Goal: Transaction & Acquisition: Purchase product/service

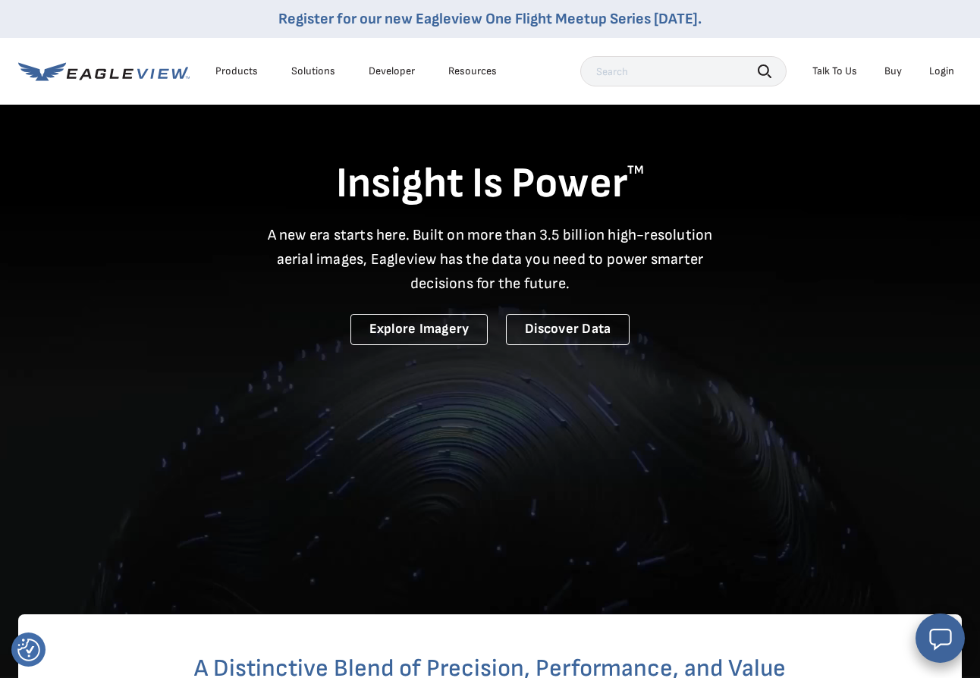
click at [946, 73] on div "Login" at bounding box center [941, 71] width 25 height 14
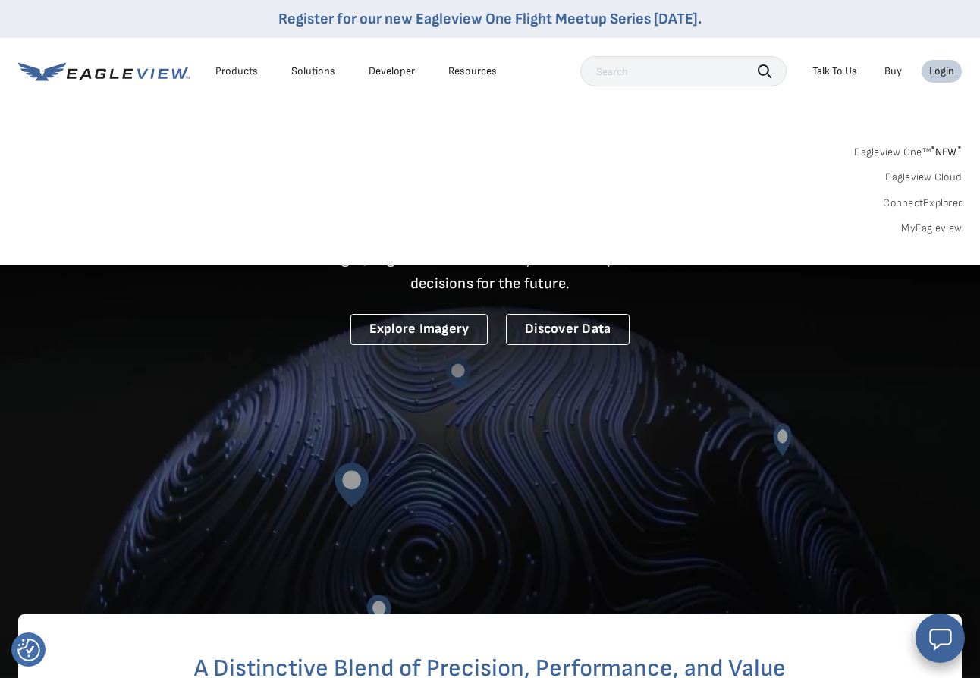
click at [889, 152] on link "Eagleview One™ * NEW *" at bounding box center [908, 149] width 108 height 17
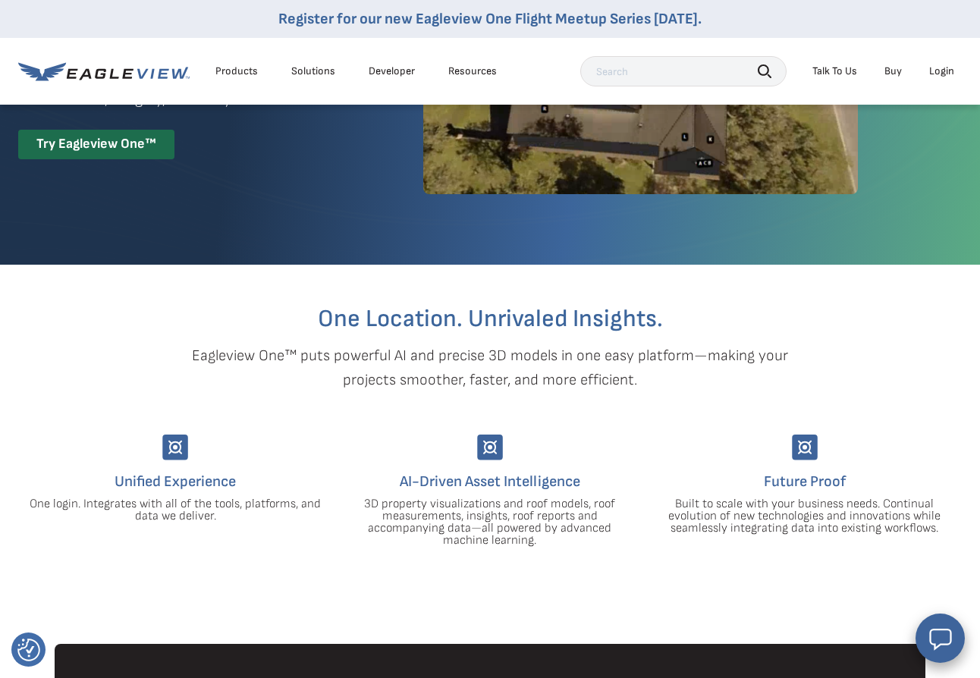
scroll to position [141, 0]
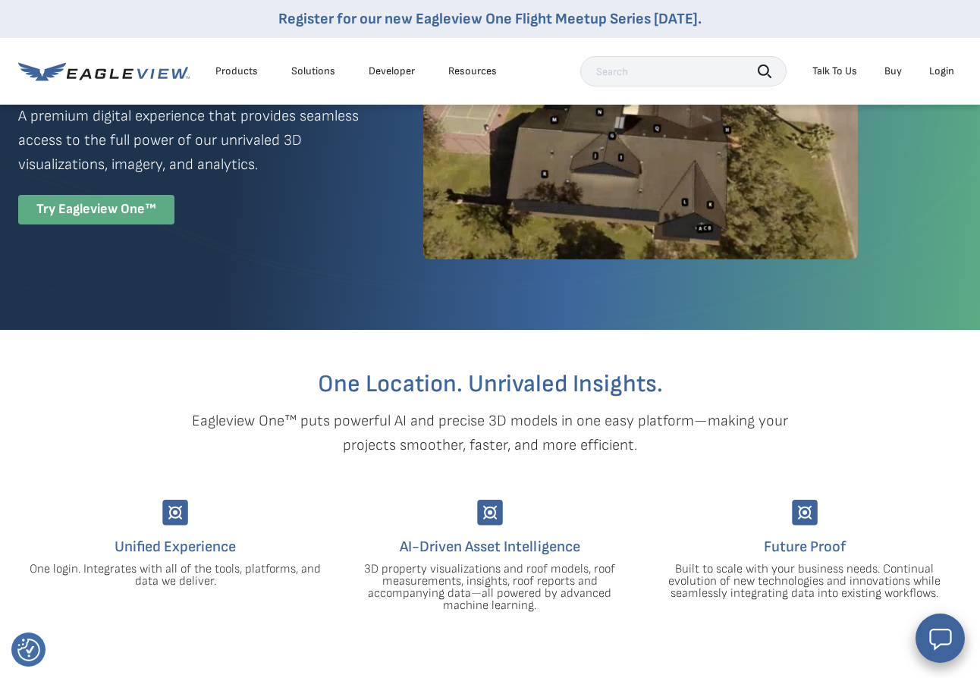
click at [84, 217] on div "Try Eagleview One™" at bounding box center [96, 210] width 156 height 30
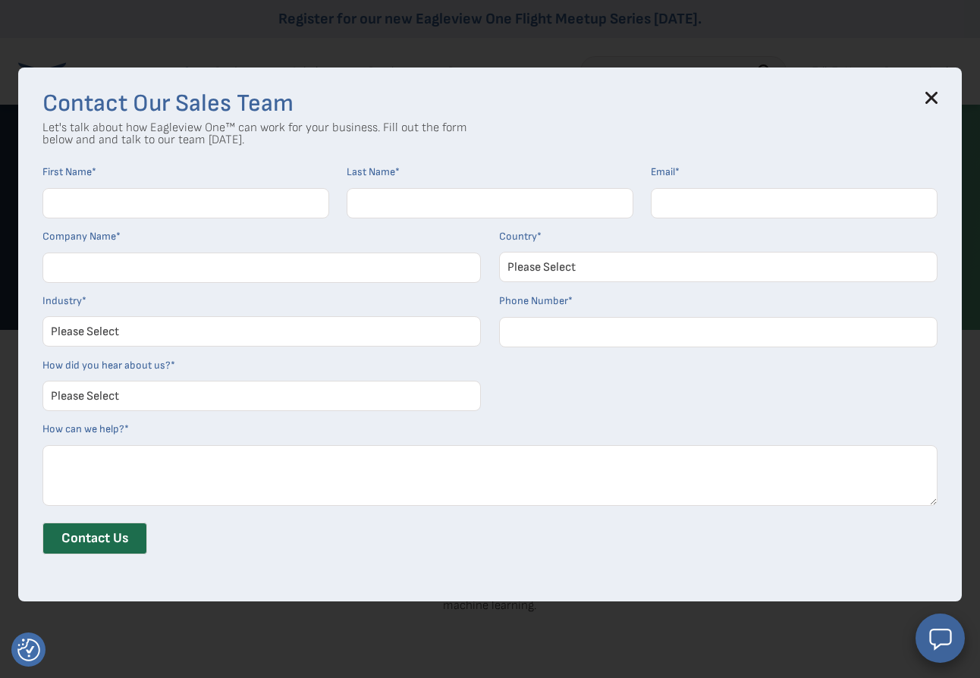
click at [932, 97] on icon at bounding box center [932, 98] width 10 height 10
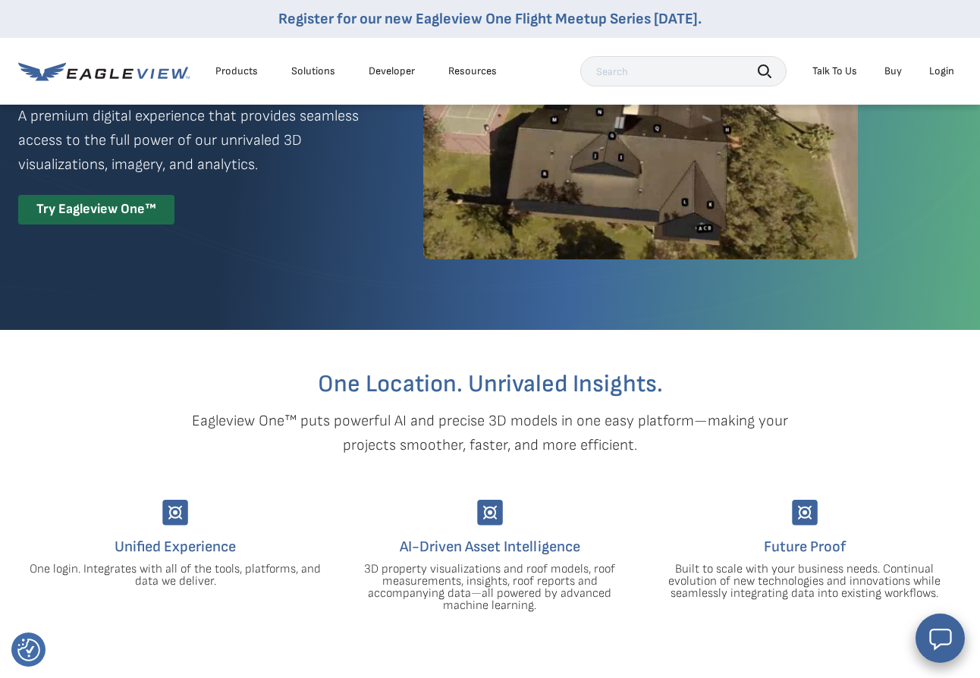
click at [942, 70] on div "Login" at bounding box center [941, 71] width 25 height 14
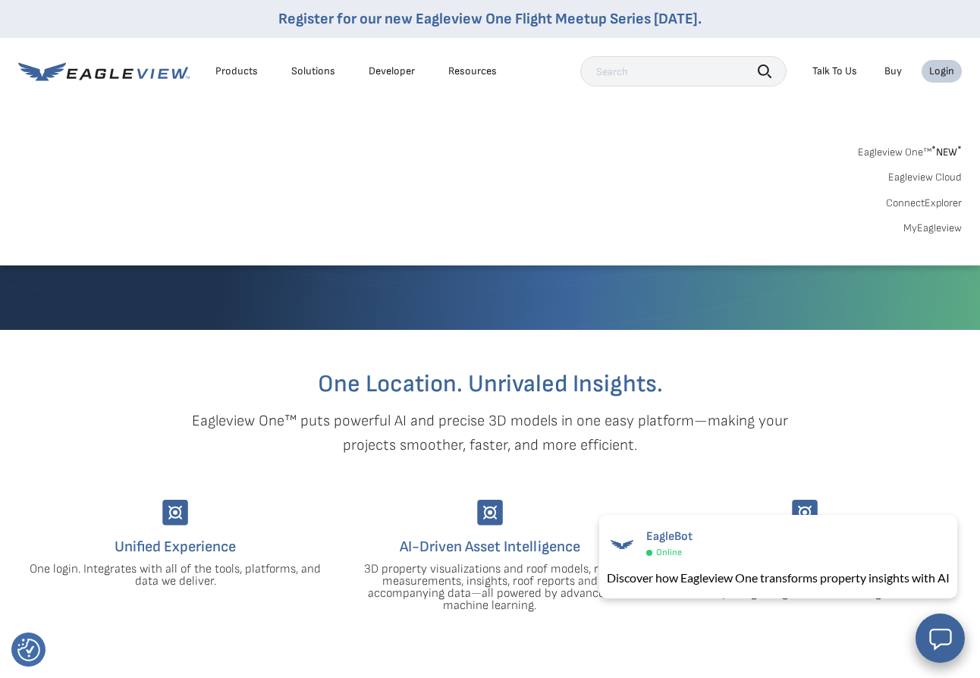
click at [931, 227] on link "MyEagleview" at bounding box center [932, 228] width 58 height 14
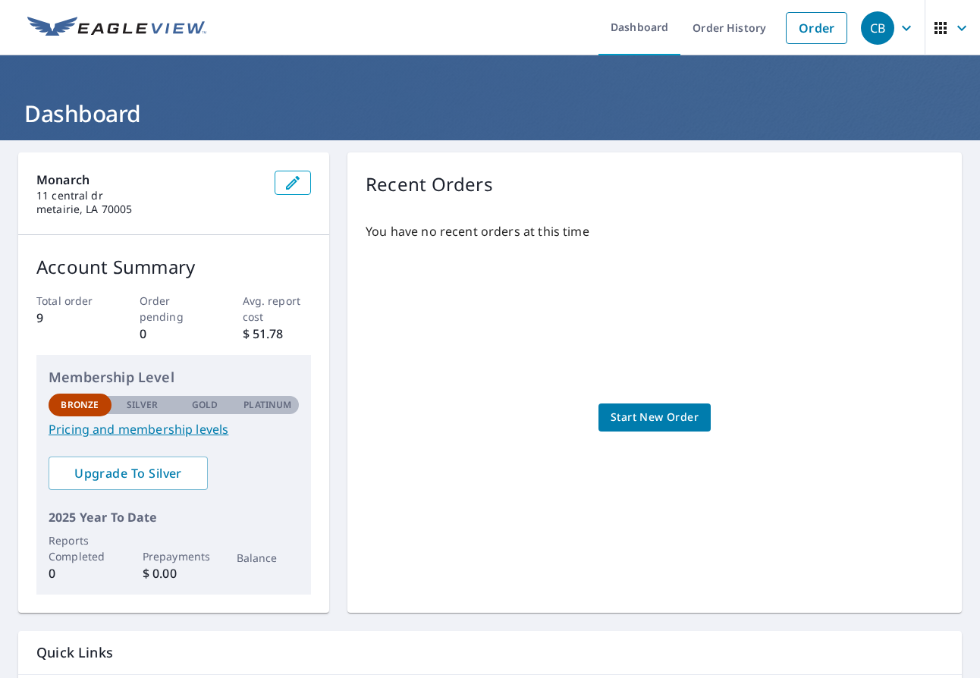
click at [655, 418] on span "Start New Order" at bounding box center [654, 417] width 88 height 19
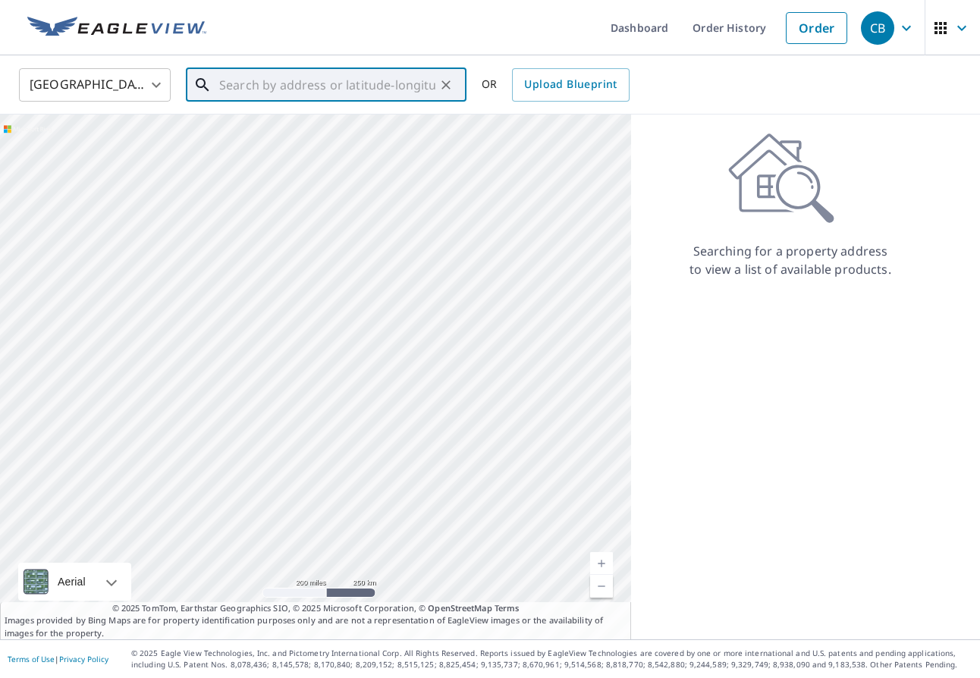
click at [312, 83] on input "text" at bounding box center [327, 85] width 216 height 42
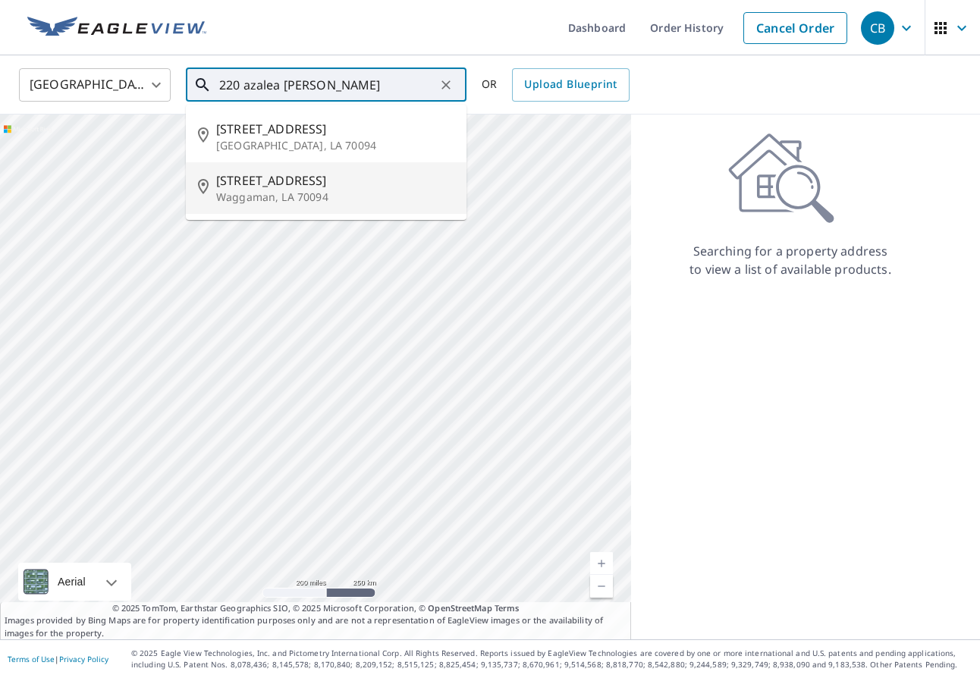
click at [261, 187] on span "[STREET_ADDRESS]" at bounding box center [335, 180] width 238 height 18
type input "[STREET_ADDRESS][PERSON_NAME]"
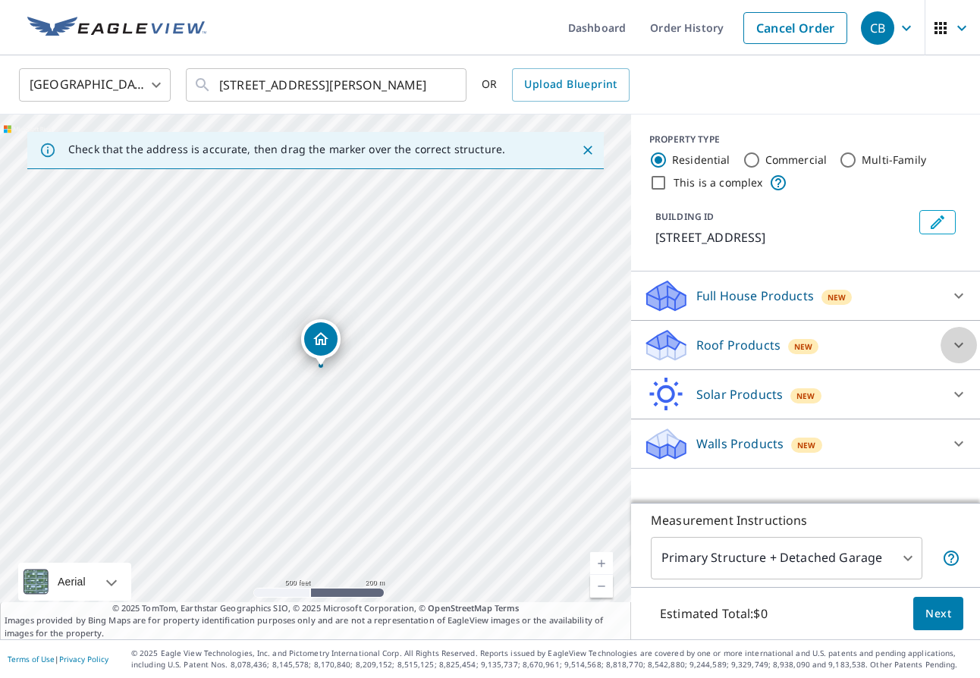
click at [959, 345] on icon at bounding box center [958, 345] width 18 height 18
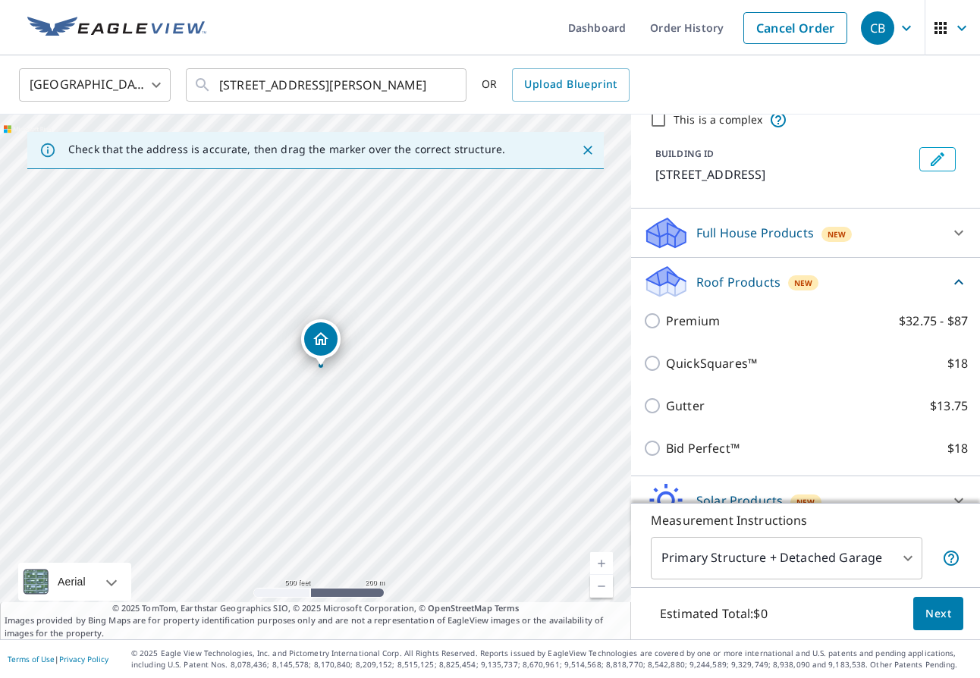
scroll to position [61, 0]
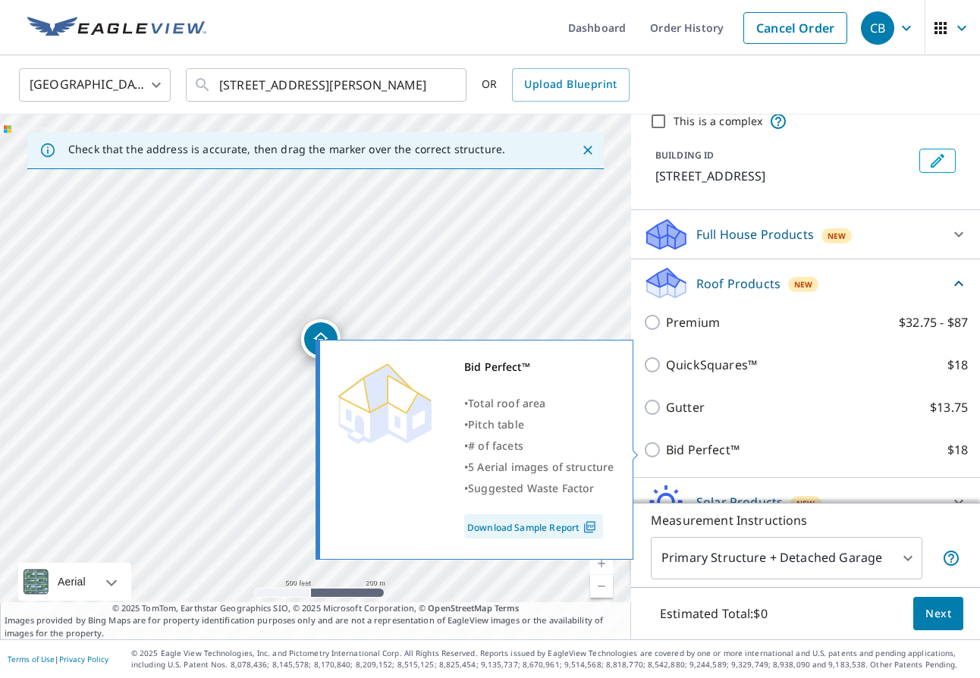
click at [686, 450] on p "Bid Perfect™" at bounding box center [703, 450] width 74 height 18
click at [666, 450] on input "Bid Perfect™ $18" at bounding box center [654, 450] width 23 height 18
checkbox input "true"
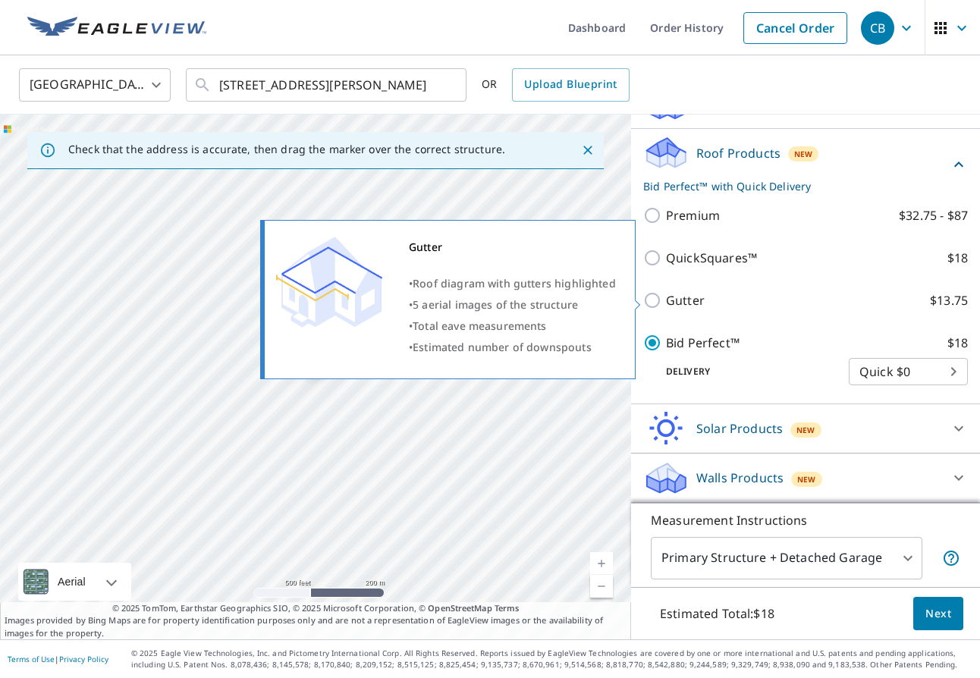
scroll to position [192, 0]
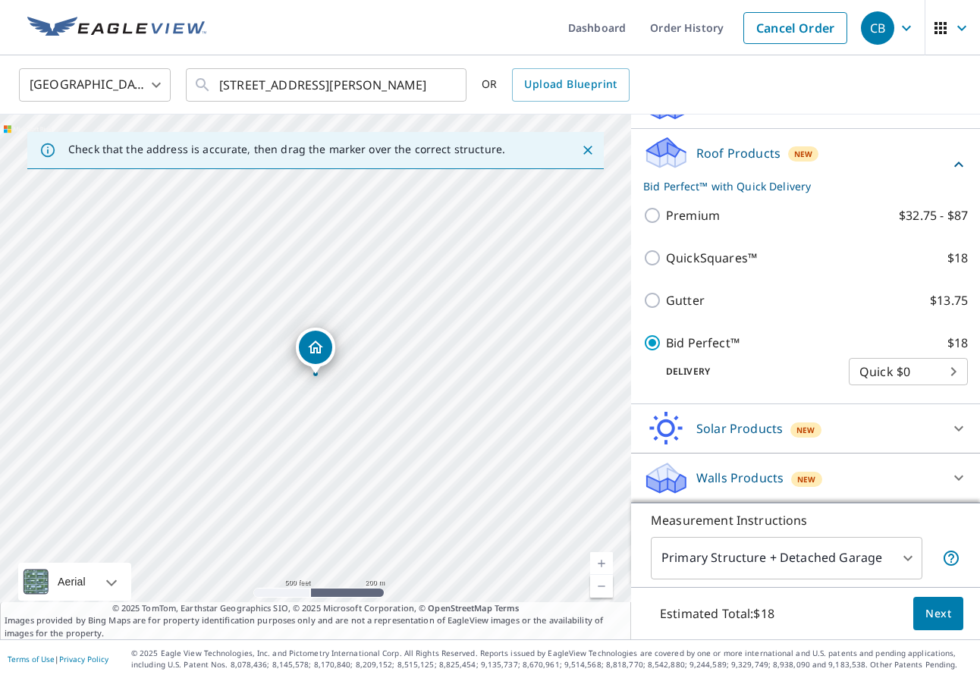
click at [915, 373] on body "CB CB Dashboard Order History Cancel Order CB [GEOGRAPHIC_DATA] [GEOGRAPHIC_DAT…" at bounding box center [490, 339] width 980 height 678
click at [915, 373] on li "Quick $0" at bounding box center [908, 371] width 119 height 27
click at [941, 615] on span "Next" at bounding box center [938, 613] width 26 height 19
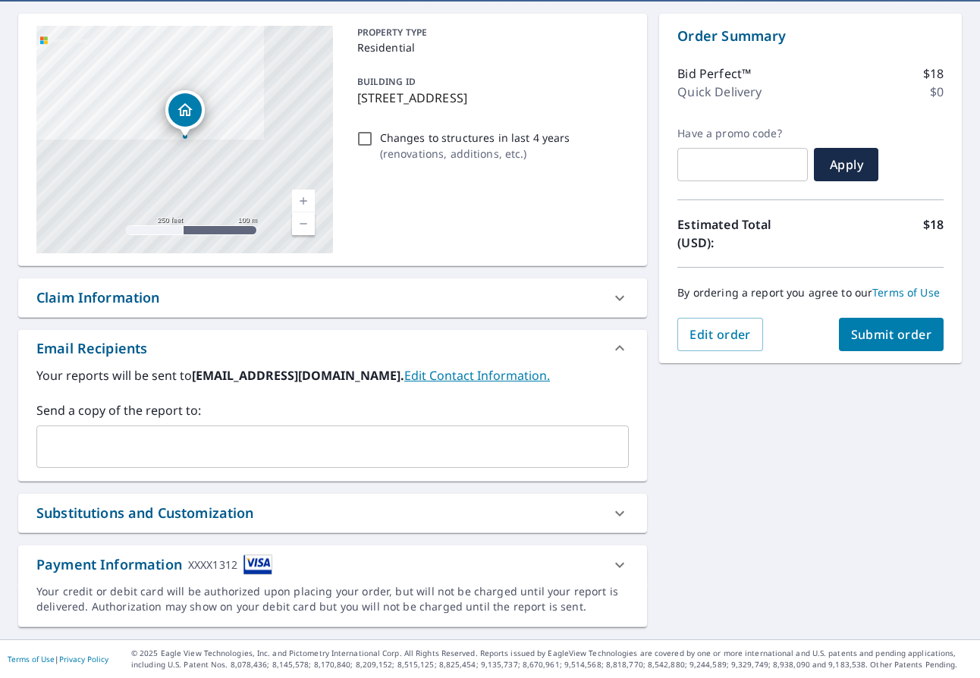
scroll to position [139, 0]
click at [625, 568] on icon at bounding box center [619, 565] width 18 height 18
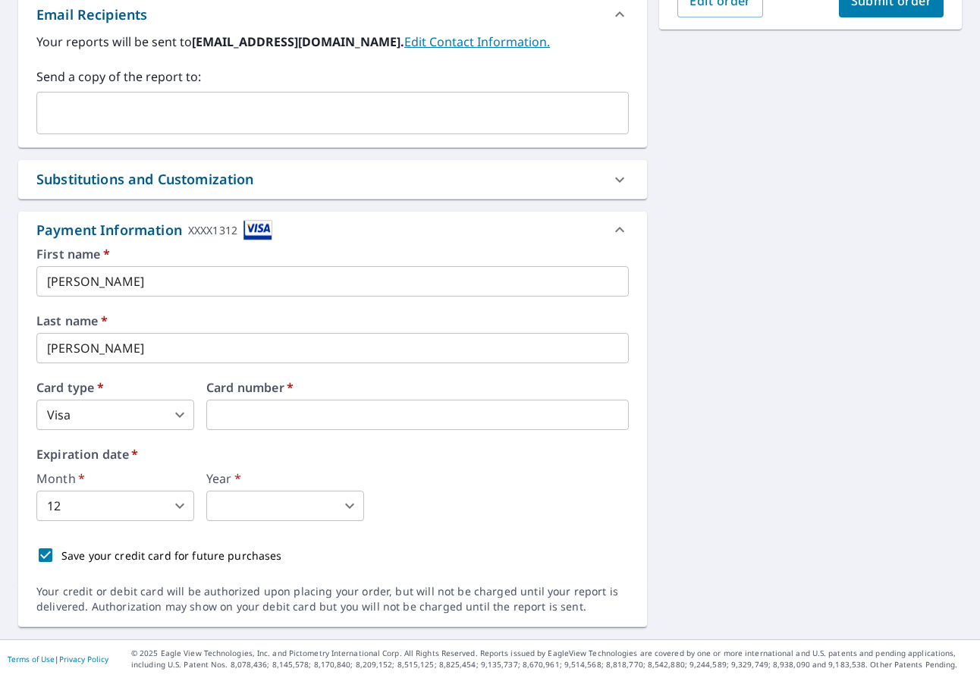
scroll to position [472, 0]
click at [425, 450] on label "Expiration date   *" at bounding box center [332, 454] width 592 height 12
click at [422, 513] on div "Month   * 12 12 ​ Year   * ​ 2023 ​" at bounding box center [332, 496] width 592 height 49
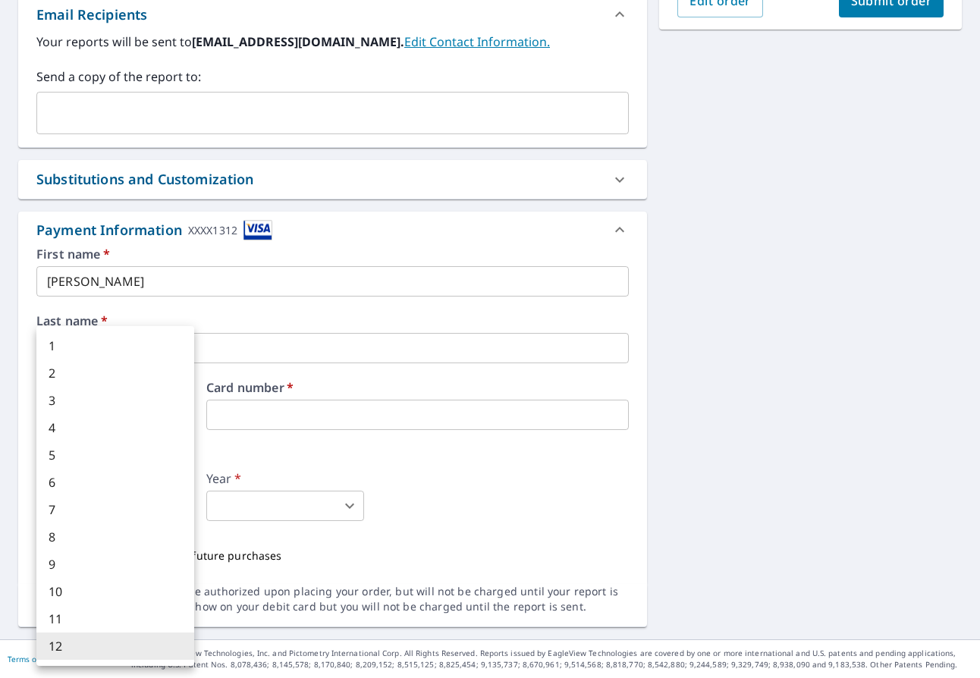
click at [161, 504] on body "CB CB Dashboard Order History Cancel Order CB Dashboard / Finalize Order Finali…" at bounding box center [490, 339] width 980 height 678
click at [70, 566] on li "9" at bounding box center [115, 564] width 158 height 27
type input "9"
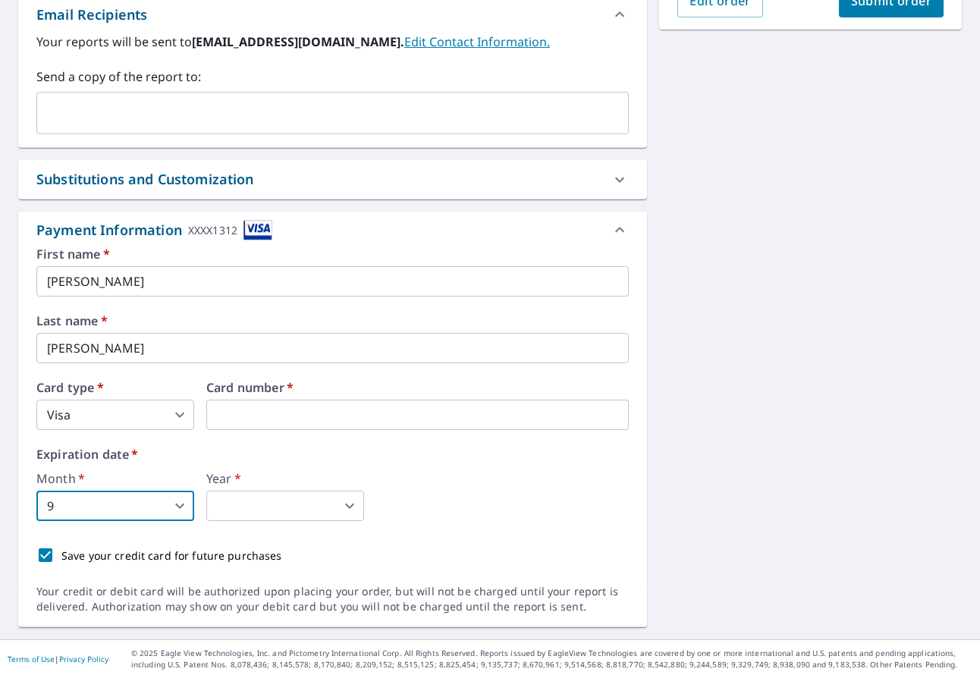
click at [271, 497] on body "CB CB Dashboard Order History Cancel Order CB Dashboard / Finalize Order Finali…" at bounding box center [490, 339] width 980 height 678
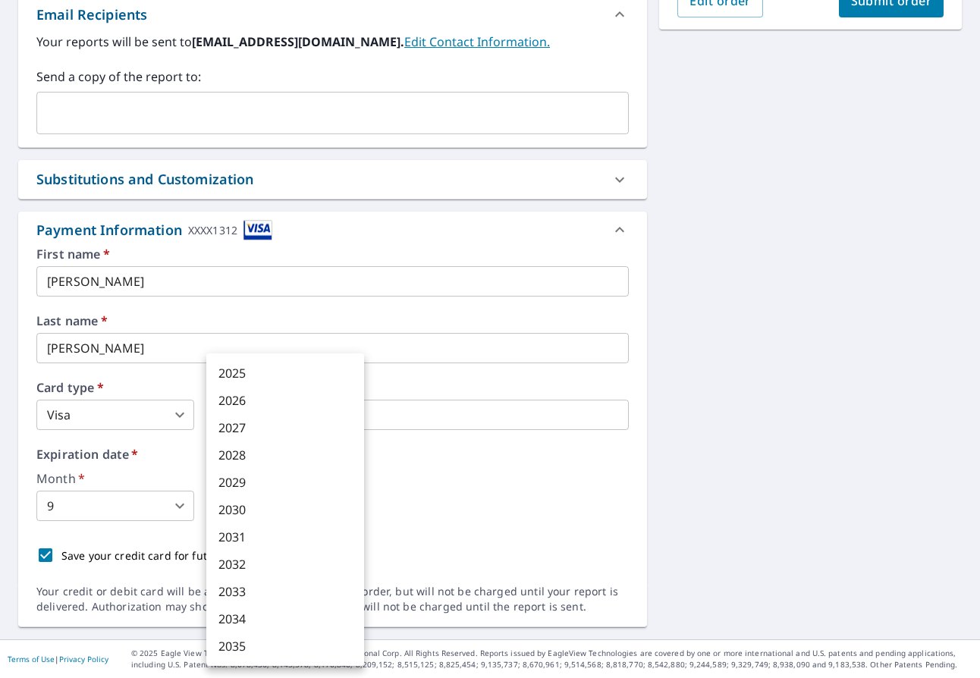
click at [237, 432] on li "2027" at bounding box center [285, 427] width 158 height 27
type input "2027"
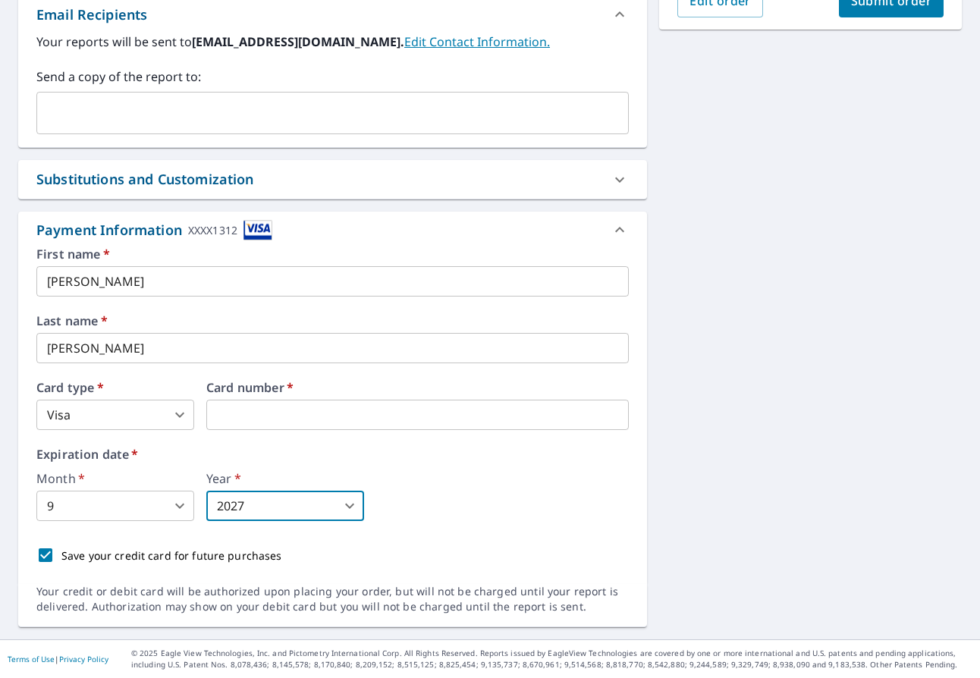
click at [45, 554] on input "Save your credit card for future purchases" at bounding box center [46, 555] width 32 height 32
checkbox input "false"
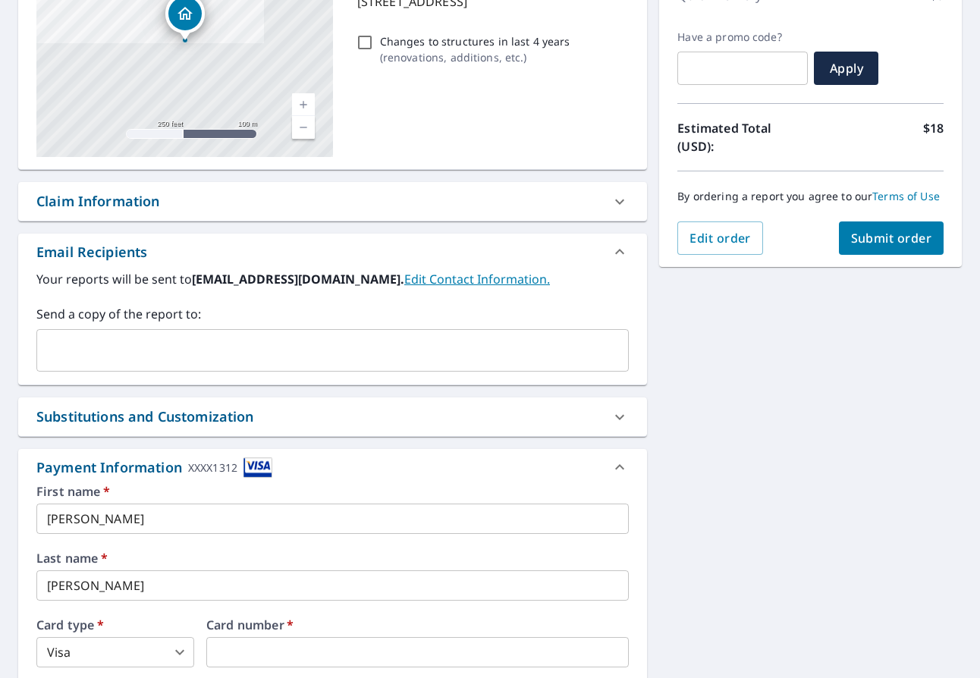
scroll to position [232, 0]
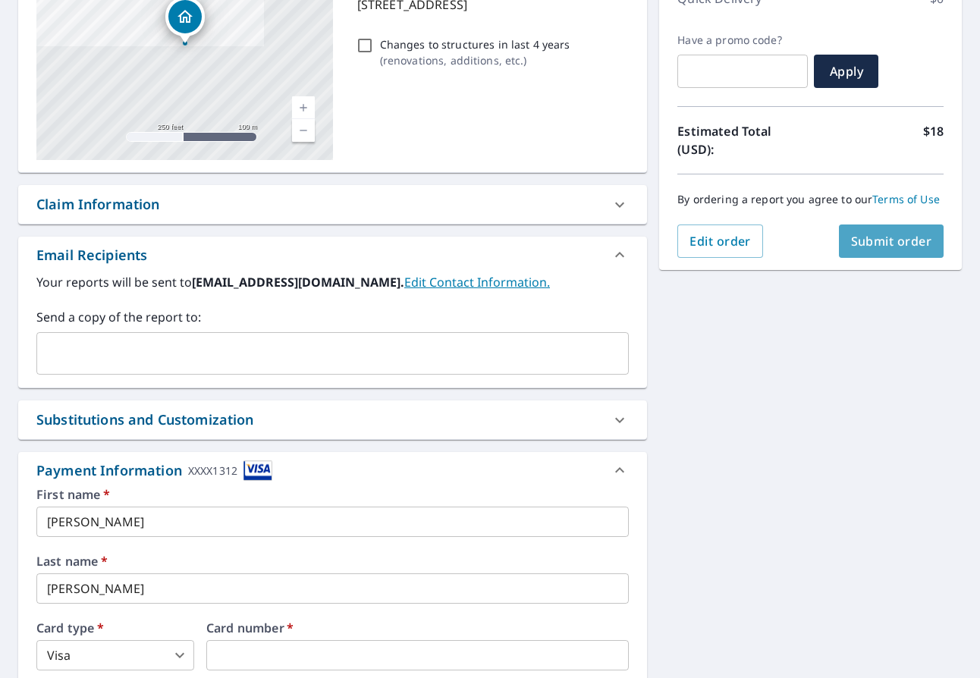
click at [908, 246] on span "Submit order" at bounding box center [891, 241] width 81 height 17
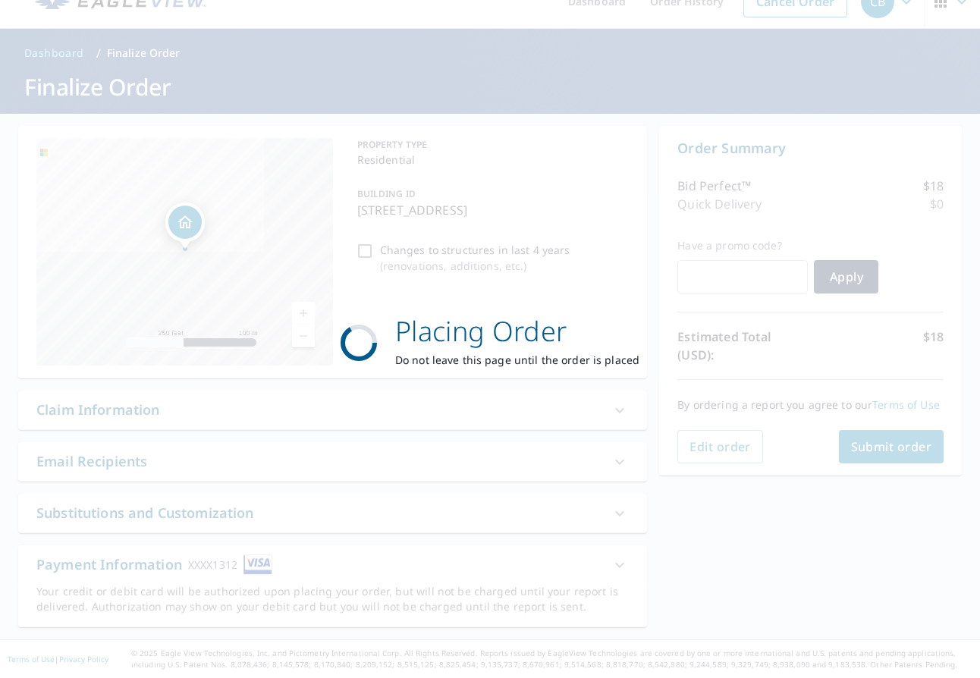
scroll to position [27, 0]
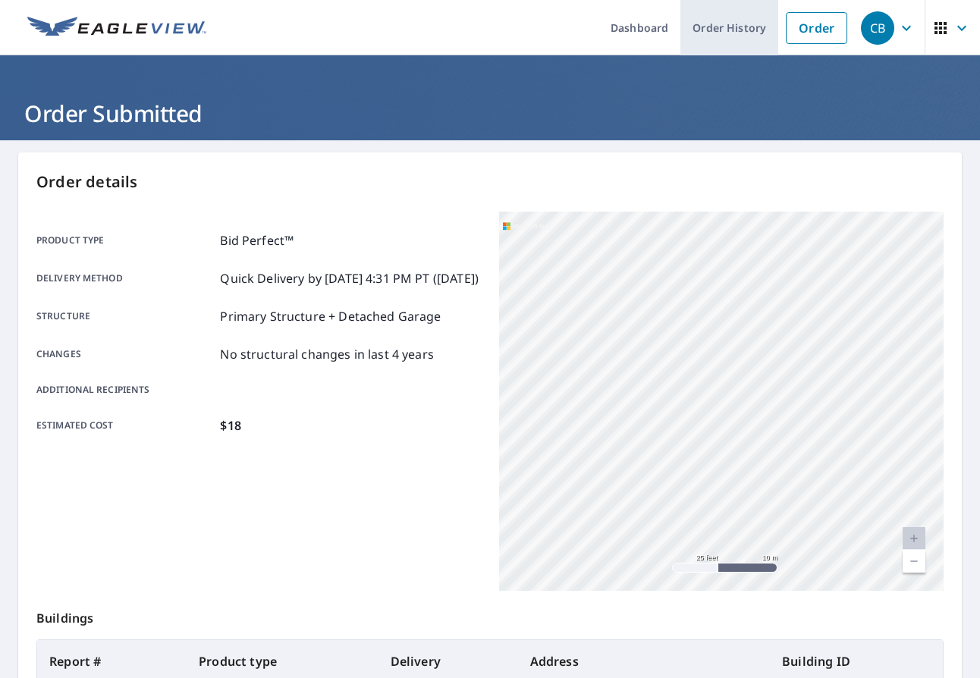
click at [751, 21] on link "Order History" at bounding box center [729, 27] width 98 height 55
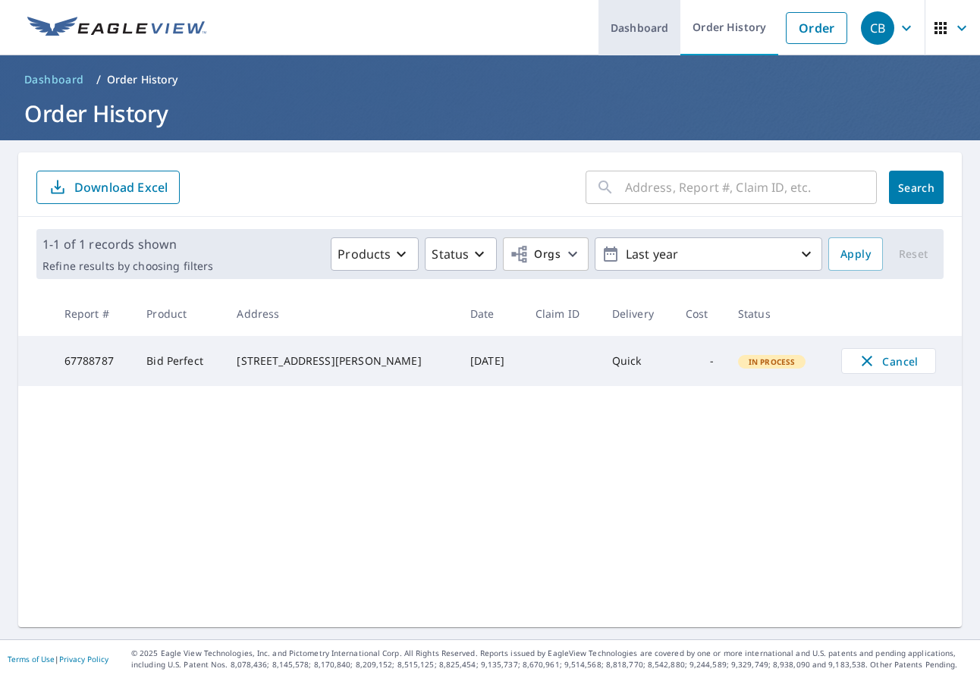
click at [626, 22] on link "Dashboard" at bounding box center [639, 27] width 82 height 55
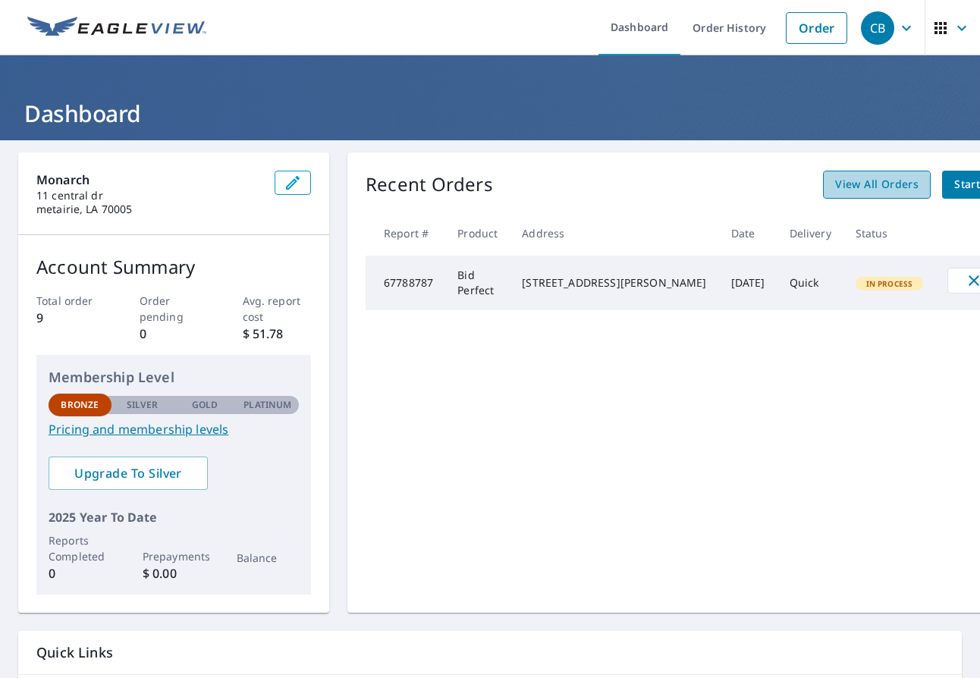
click at [835, 187] on span "View All Orders" at bounding box center [876, 184] width 83 height 19
